Goal: Task Accomplishment & Management: Use online tool/utility

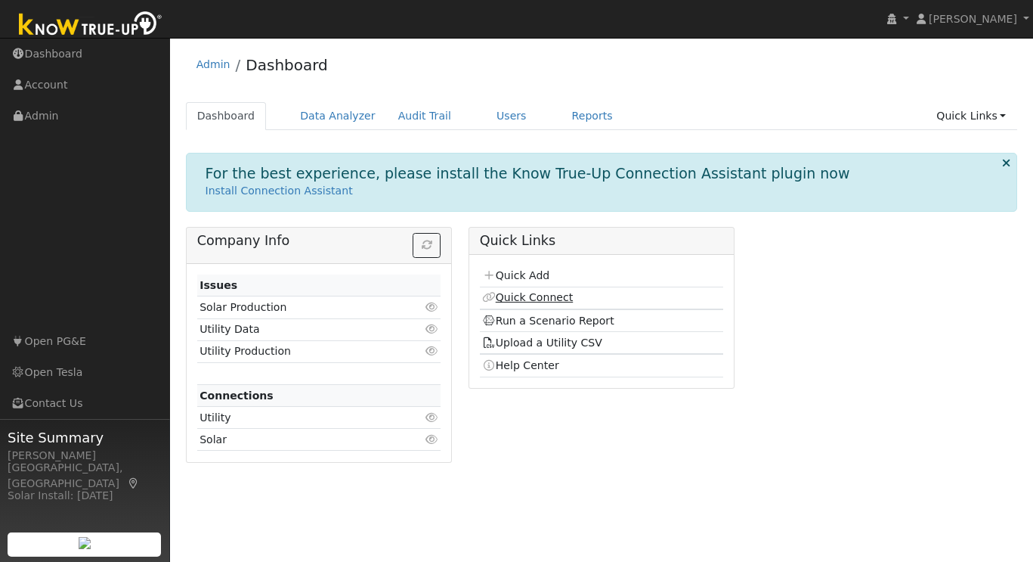
click at [538, 293] on link "Quick Connect" at bounding box center [527, 297] width 91 height 12
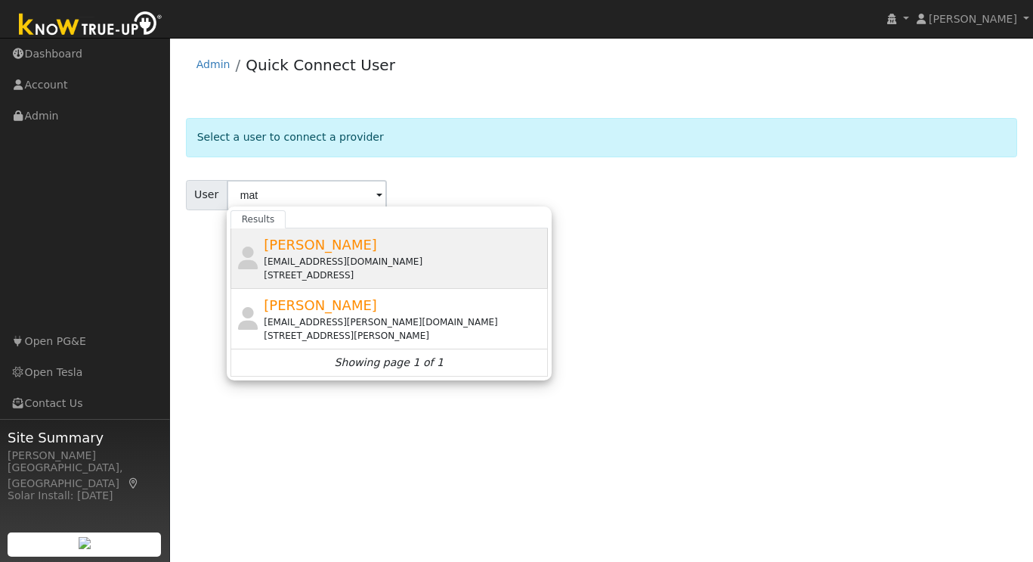
click at [306, 249] on span "[PERSON_NAME]" at bounding box center [320, 245] width 113 height 16
type input "[PERSON_NAME]"
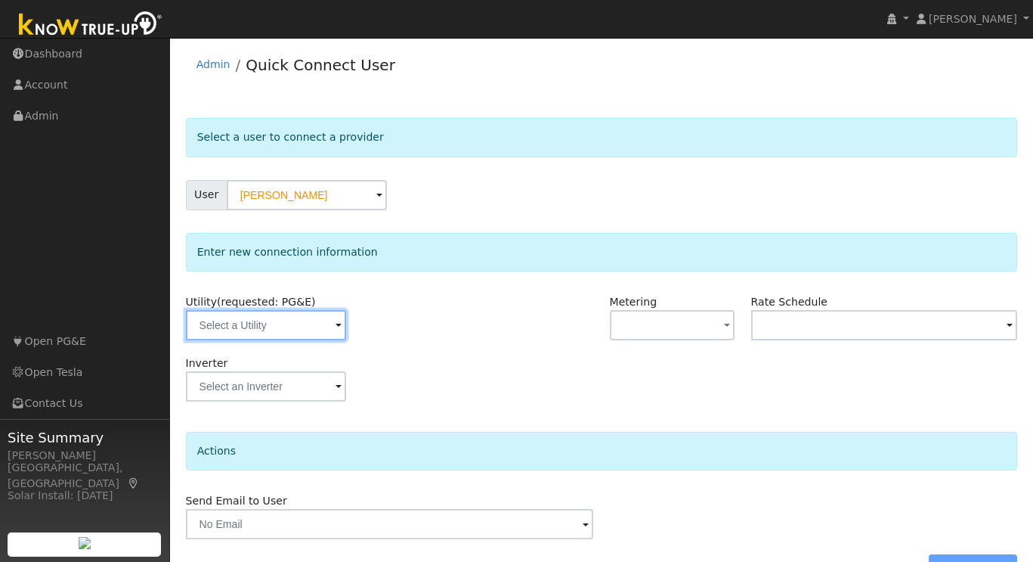
click at [297, 327] on input "text" at bounding box center [266, 325] width 160 height 30
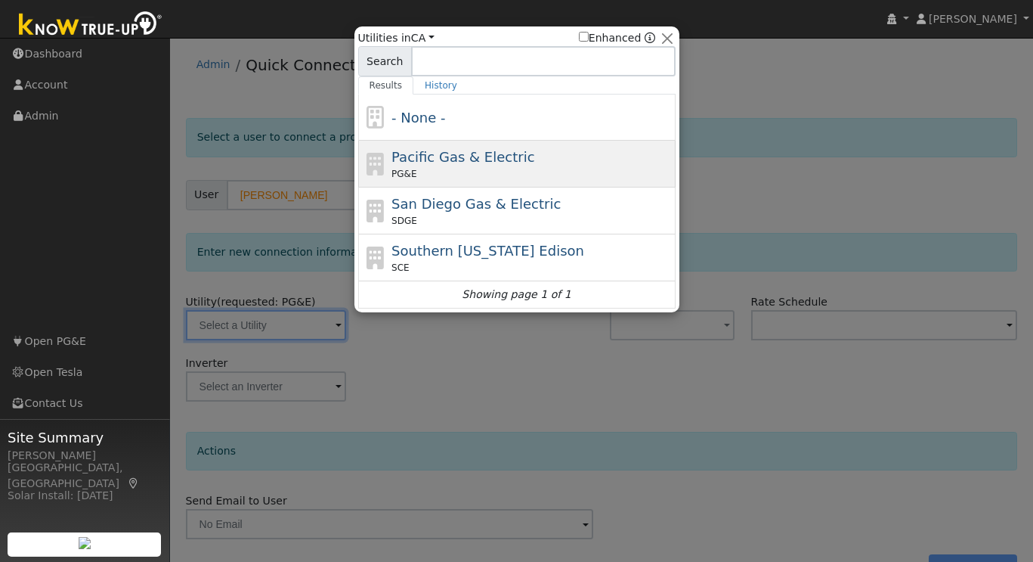
click at [485, 166] on div "Pacific Gas & Electric PG&E" at bounding box center [532, 164] width 280 height 34
type input "PG&E"
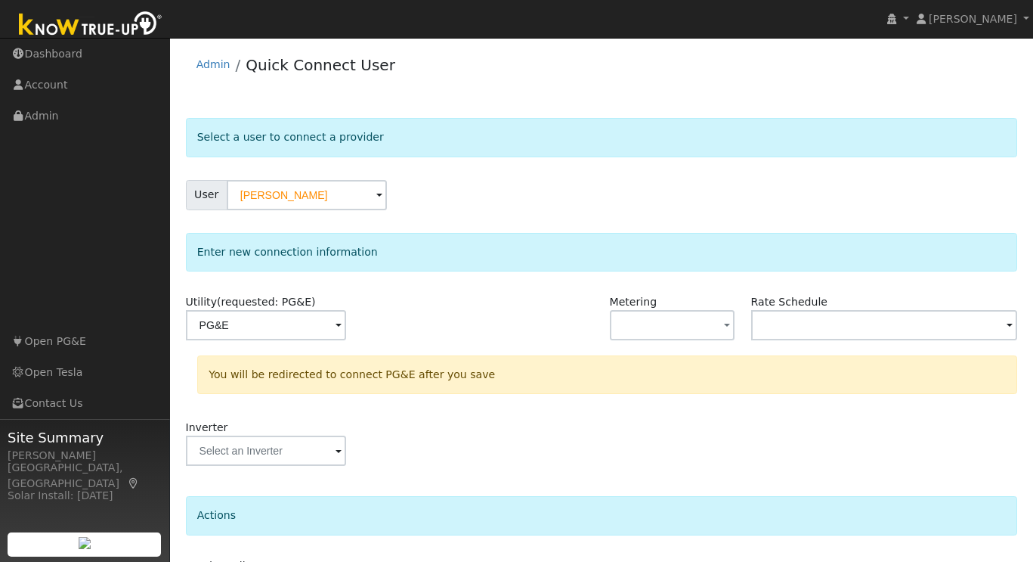
scroll to position [105, 0]
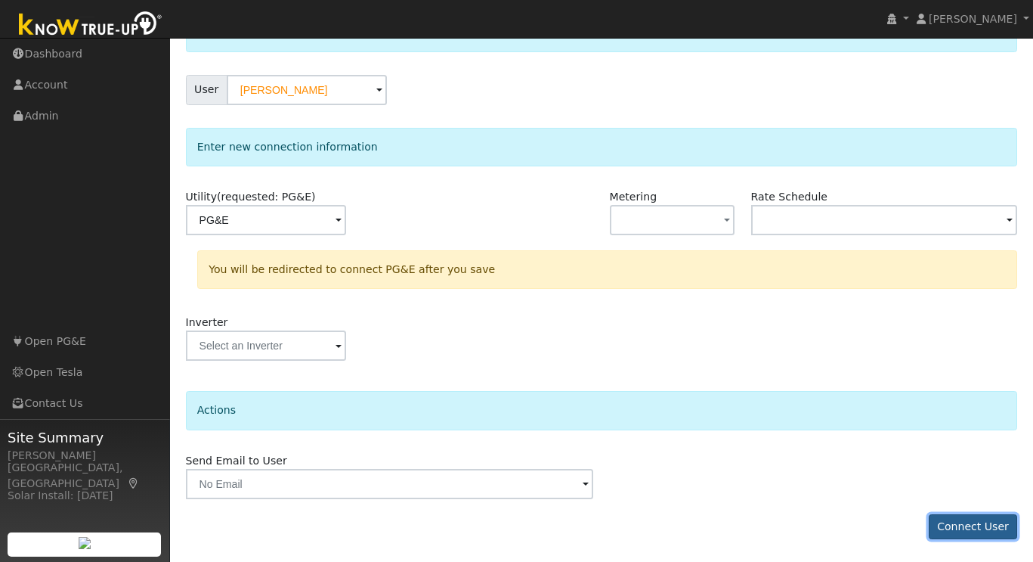
click at [967, 523] on button "Connect User" at bounding box center [973, 527] width 89 height 26
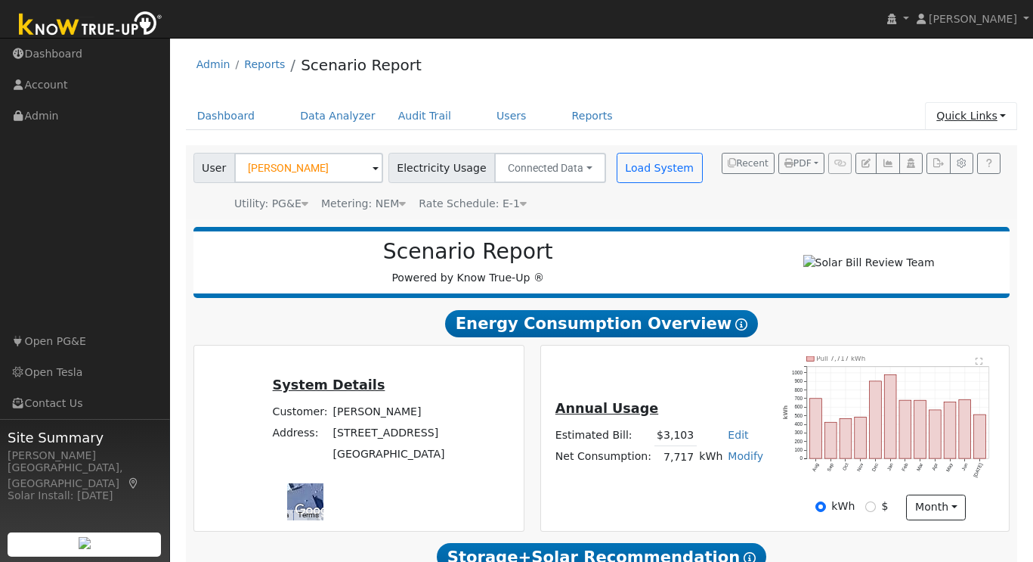
click at [997, 119] on link "Quick Links" at bounding box center [971, 116] width 92 height 28
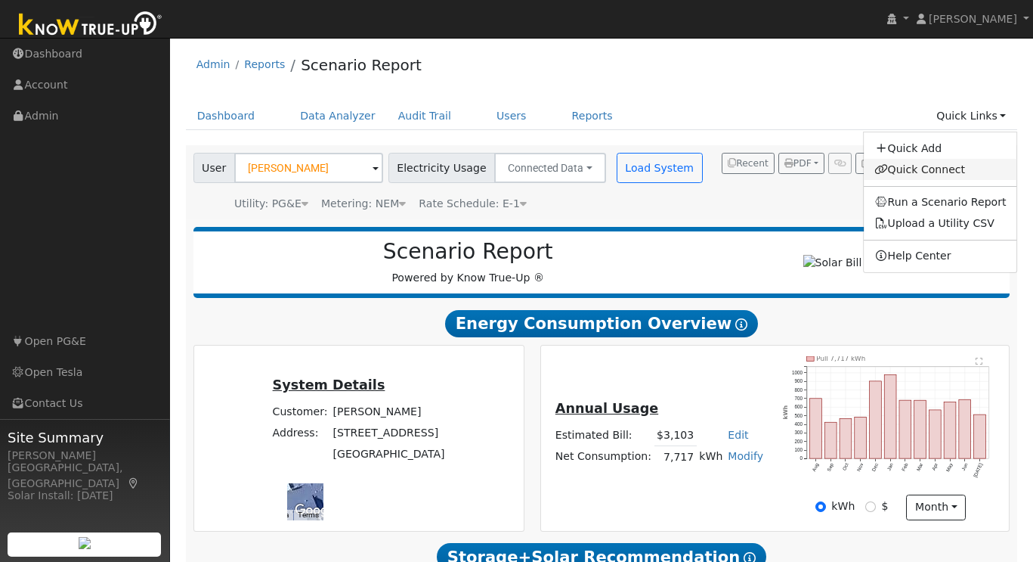
click at [906, 174] on link "Quick Connect" at bounding box center [940, 169] width 153 height 21
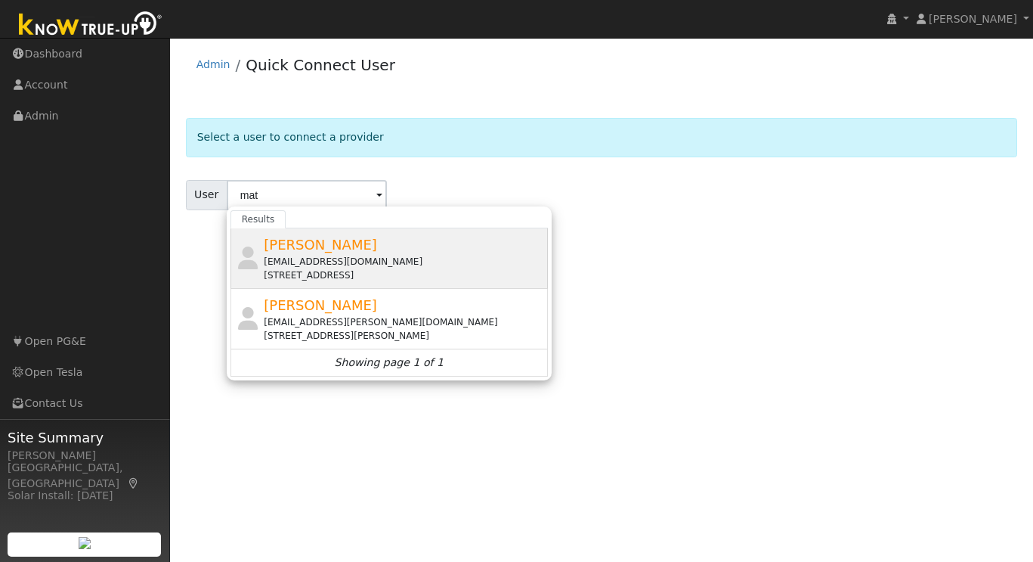
click at [327, 267] on div "[EMAIL_ADDRESS][DOMAIN_NAME]" at bounding box center [404, 262] width 280 height 14
type input "[PERSON_NAME]"
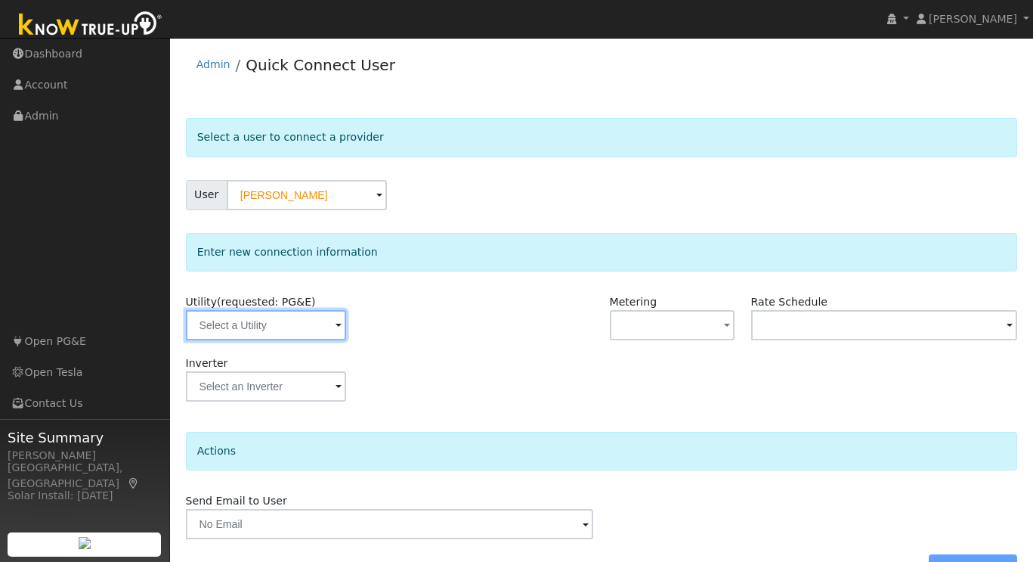
click at [324, 334] on input "text" at bounding box center [266, 325] width 160 height 30
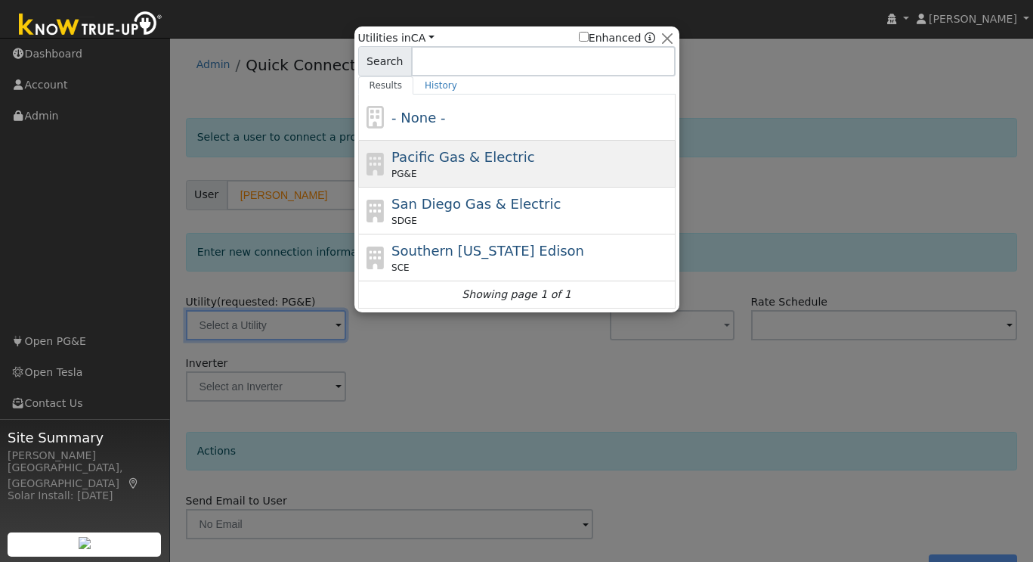
click at [509, 168] on div "PG&E" at bounding box center [532, 174] width 280 height 14
type input "PG&E"
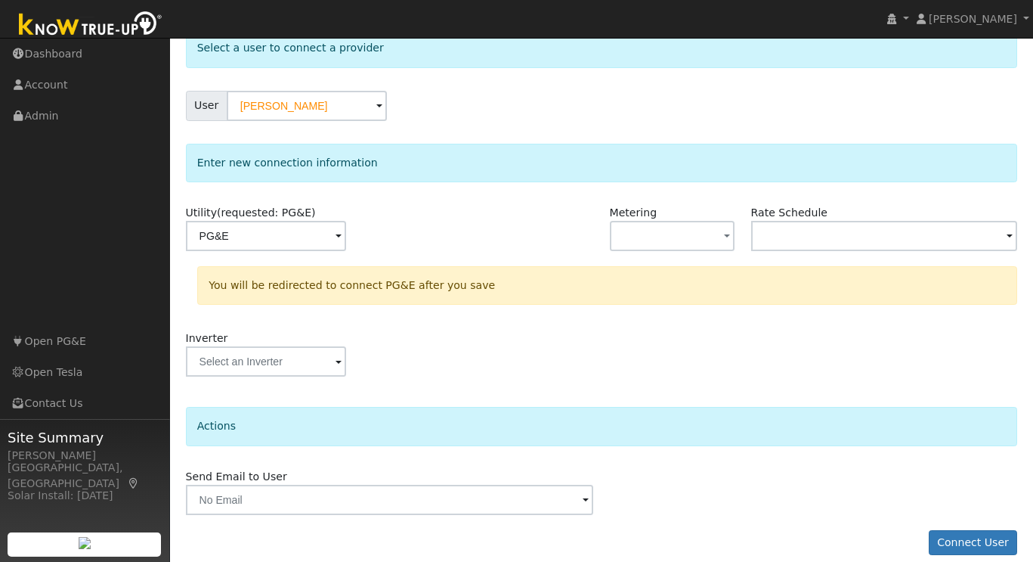
scroll to position [105, 0]
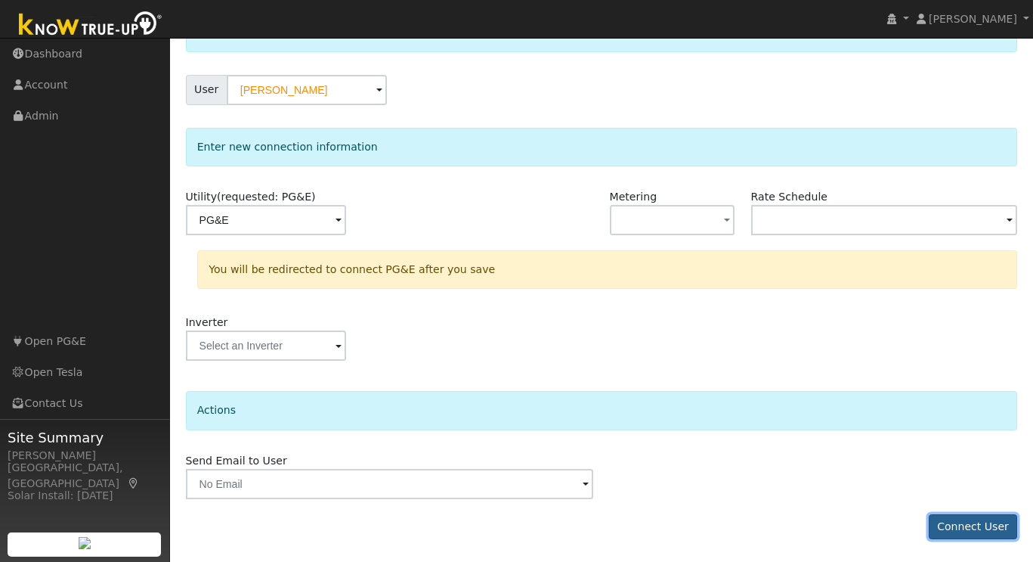
click at [984, 524] on button "Connect User" at bounding box center [973, 527] width 89 height 26
